Goal: Information Seeking & Learning: Learn about a topic

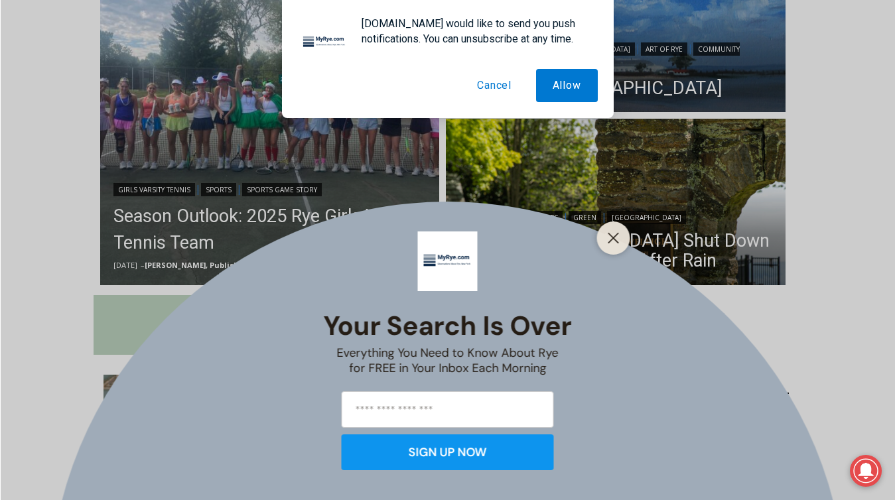
scroll to position [450, 0]
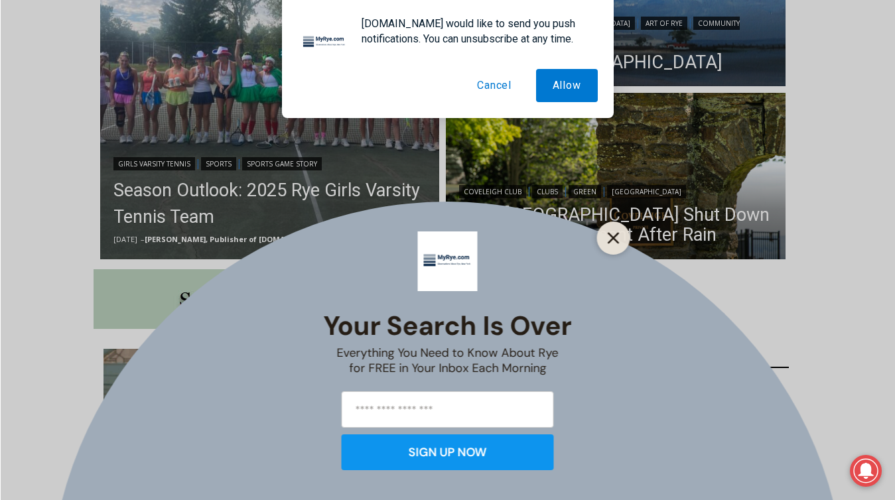
click at [614, 236] on line "Close" at bounding box center [612, 238] width 9 height 9
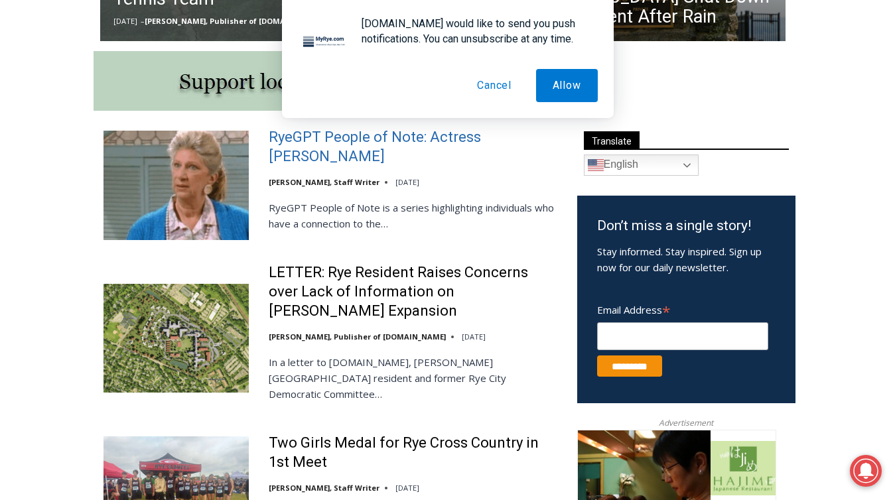
scroll to position [670, 0]
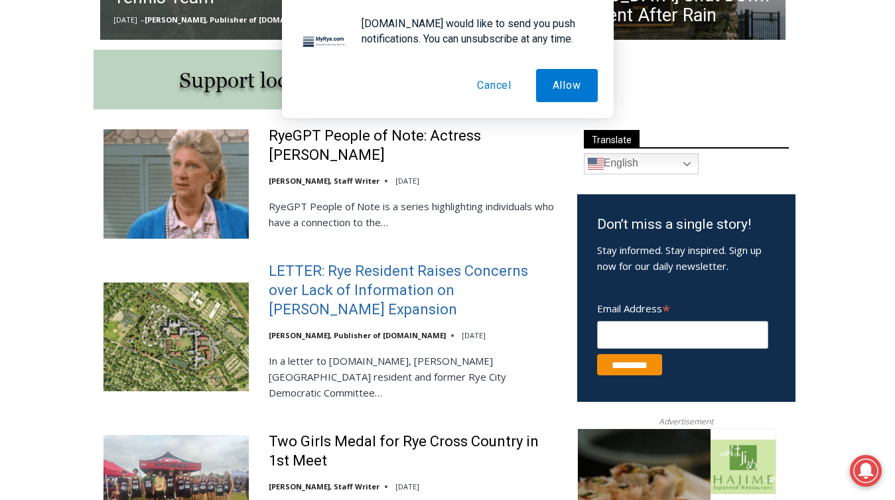
click at [474, 295] on link "LETTER: Rye Resident Raises Concerns over Lack of Information on [PERSON_NAME] …" at bounding box center [414, 290] width 291 height 57
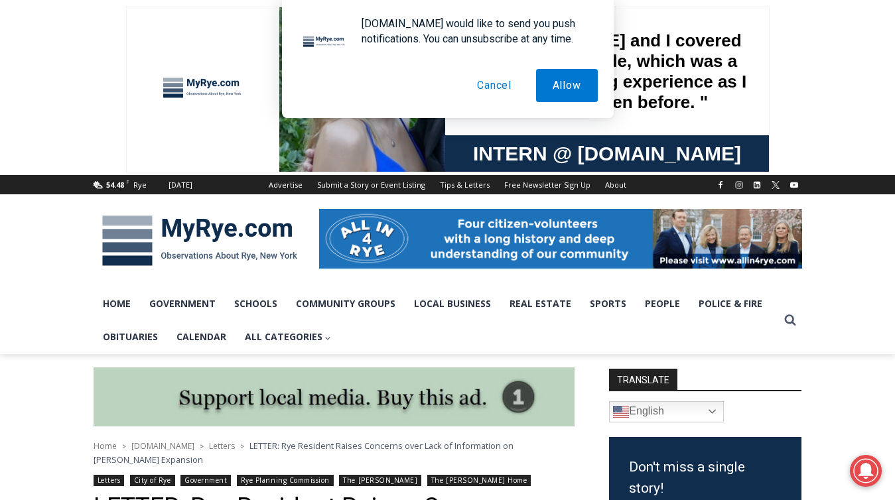
click at [497, 82] on button "Cancel" at bounding box center [494, 85] width 68 height 33
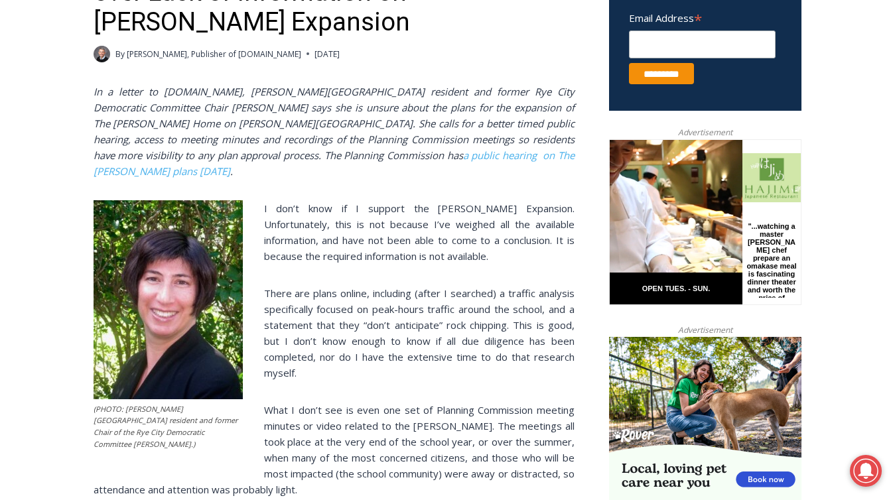
scroll to position [522, 0]
